Goal: Task Accomplishment & Management: Manage account settings

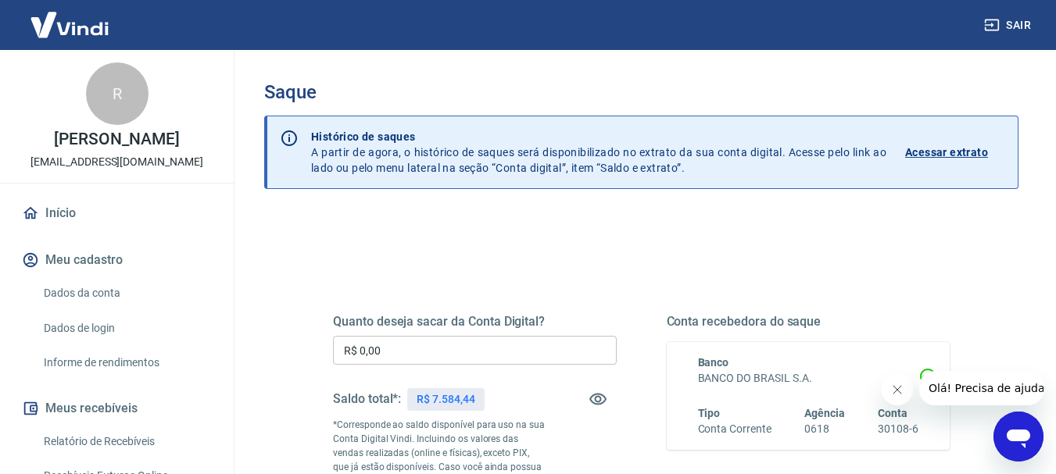
click at [381, 349] on input "R$ 0,00" at bounding box center [475, 350] width 284 height 29
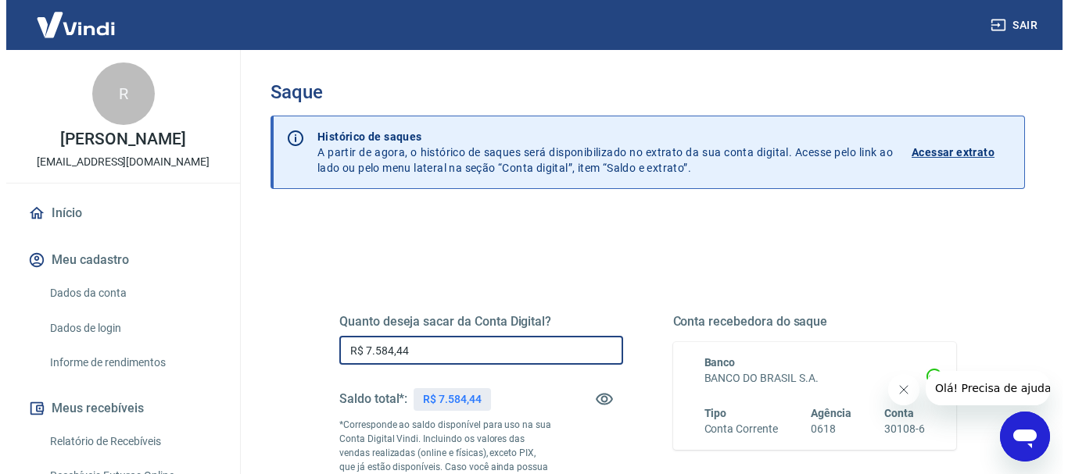
scroll to position [156, 0]
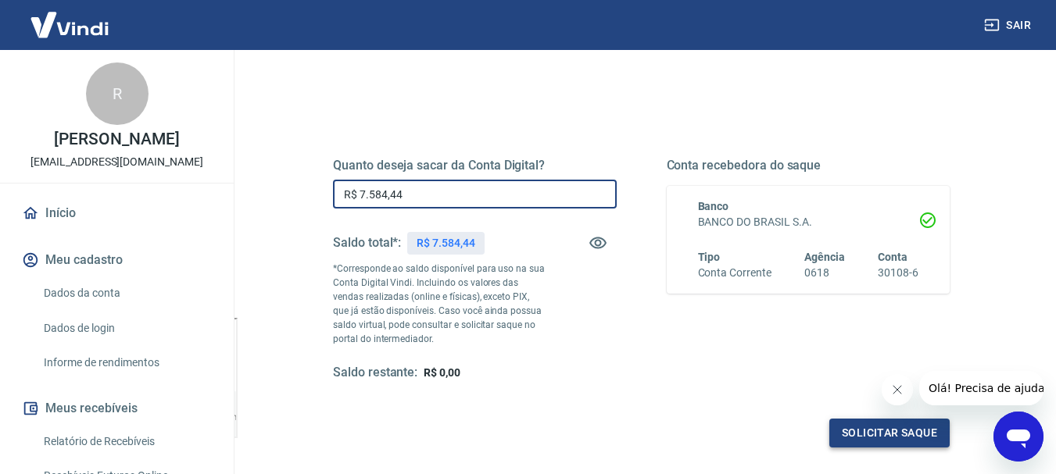
type input "R$ 7.584,44"
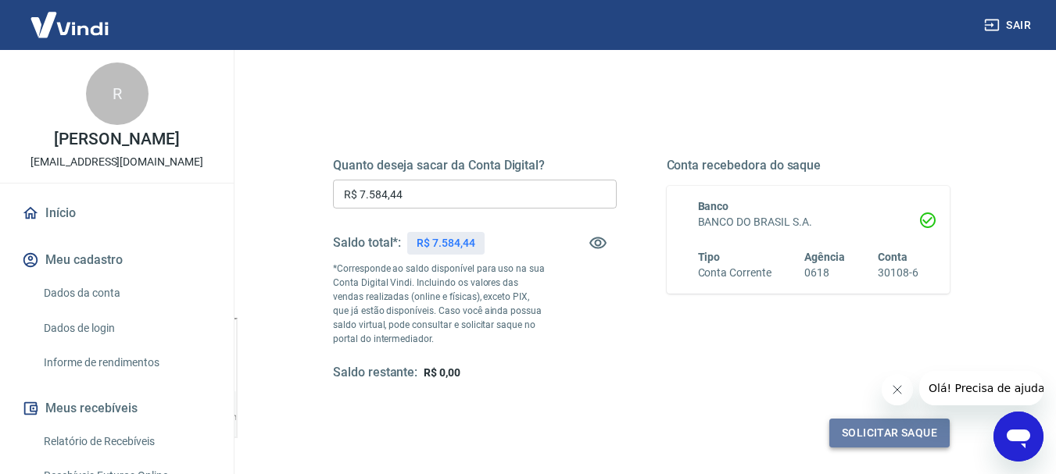
click at [896, 437] on button "Solicitar saque" at bounding box center [889, 433] width 120 height 29
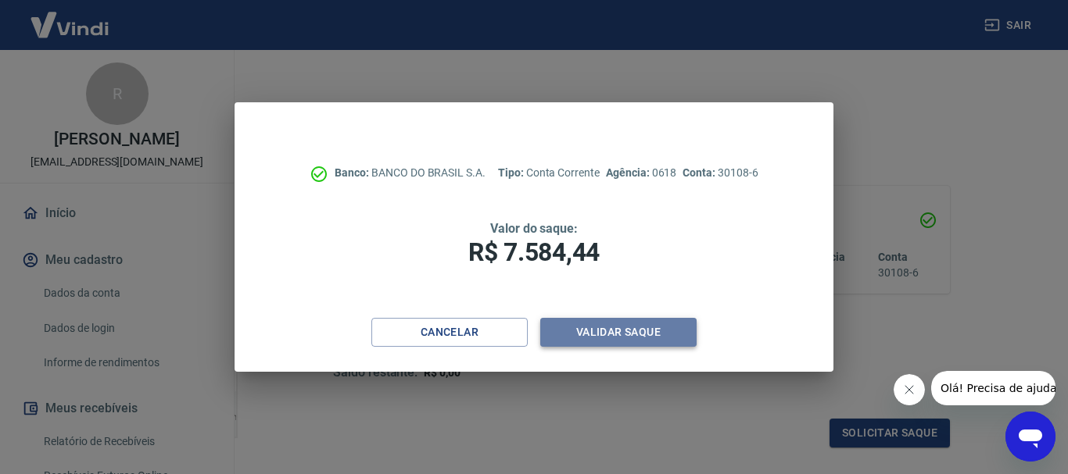
click at [560, 336] on button "Validar saque" at bounding box center [618, 332] width 156 height 29
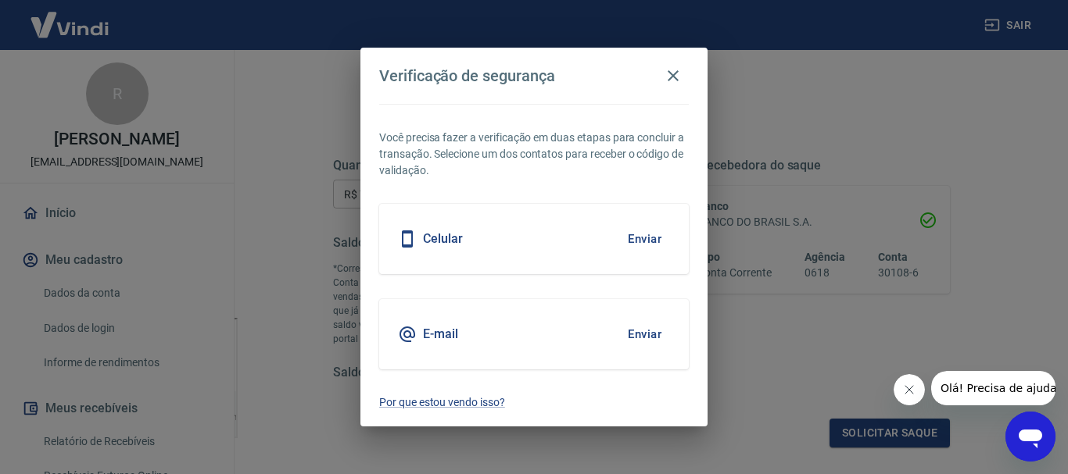
click at [560, 336] on div "E-mail Enviar" at bounding box center [533, 334] width 309 height 70
click at [635, 335] on button "Enviar" at bounding box center [644, 334] width 51 height 33
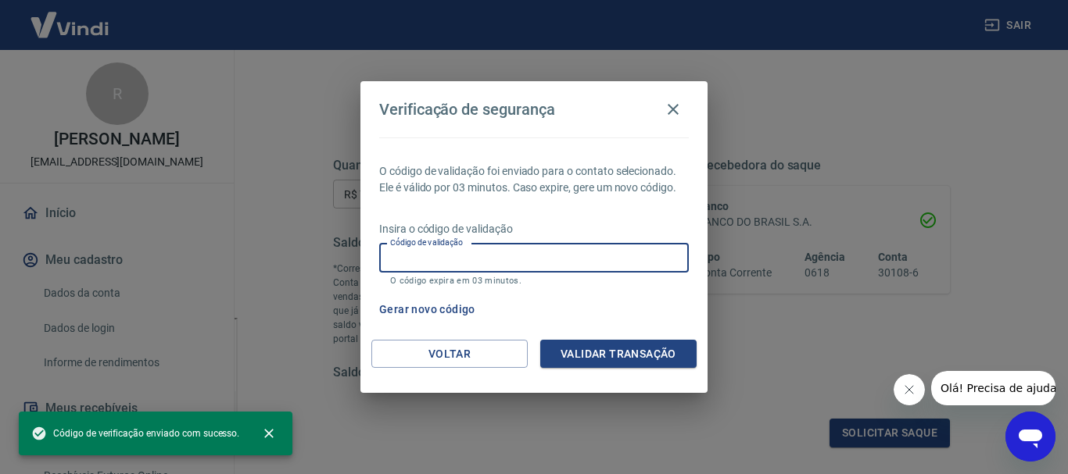
paste input "222541"
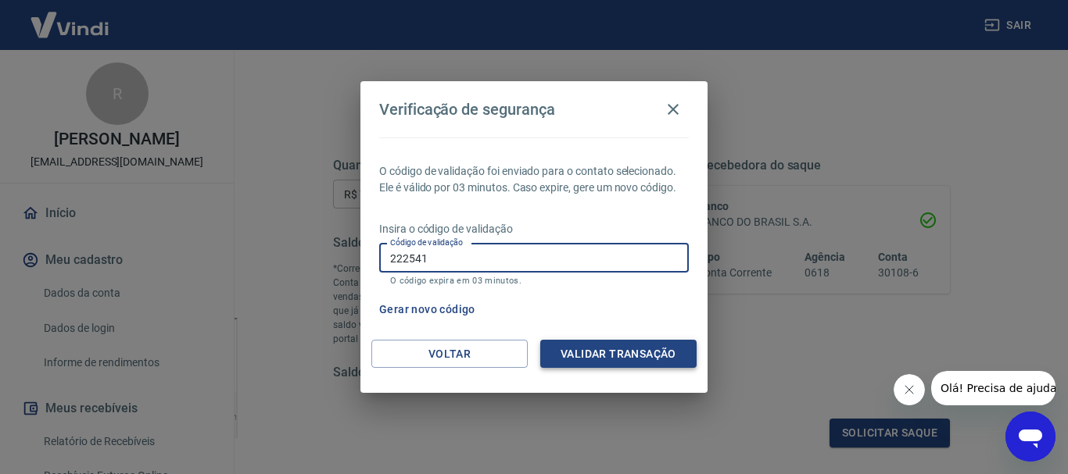
type input "222541"
drag, startPoint x: 648, startPoint y: 347, endPoint x: 671, endPoint y: 332, distance: 27.8
click at [648, 348] on button "Validar transação" at bounding box center [618, 354] width 156 height 29
